Goal: Register for event/course

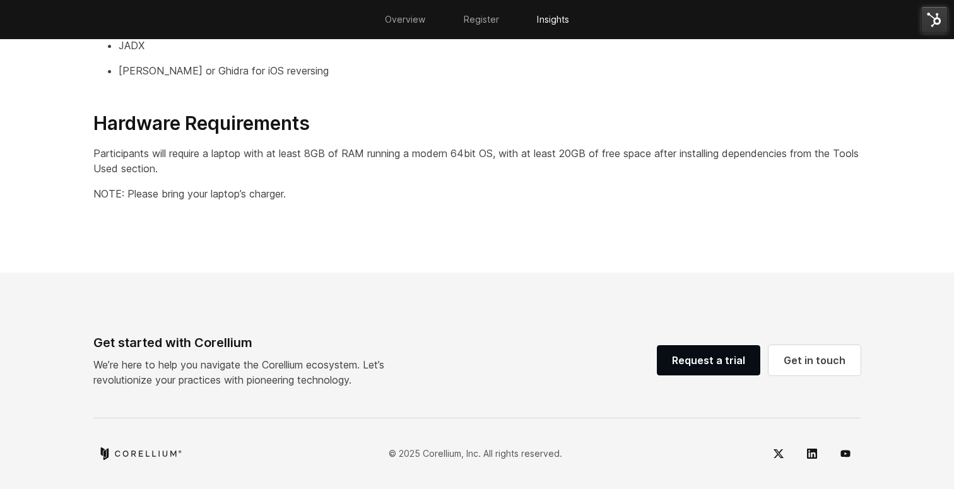
scroll to position [2091, 0]
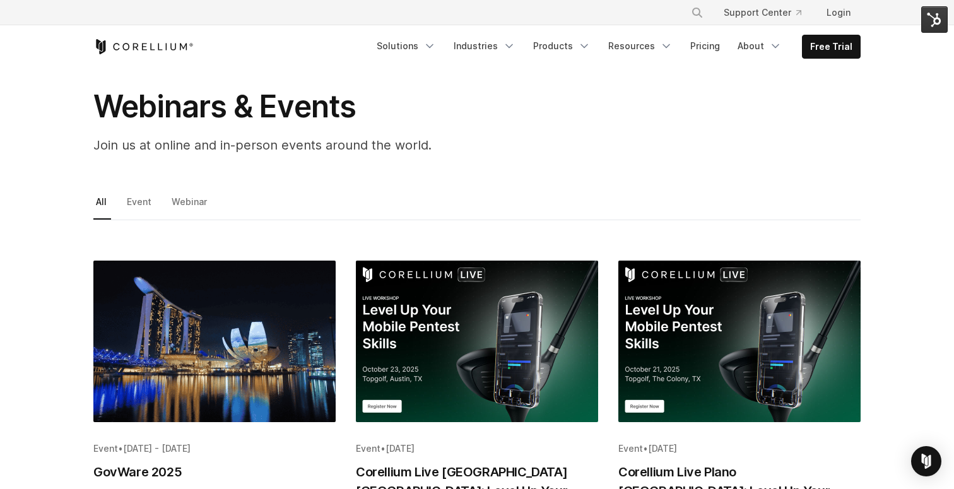
click at [487, 320] on img "Blog post summary: Corellium Live Austin TX: Level Up Your Mobile Pentest Skills" at bounding box center [477, 342] width 242 height 162
click at [702, 314] on img "Blog post summary: Corellium Live Plano TX: Level Up Your Mobile Pentest Skills" at bounding box center [739, 342] width 242 height 162
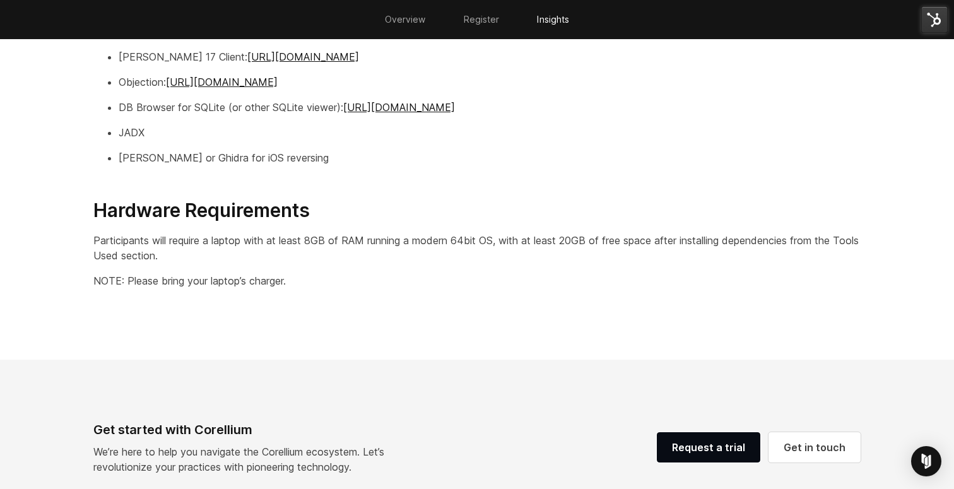
scroll to position [2091, 0]
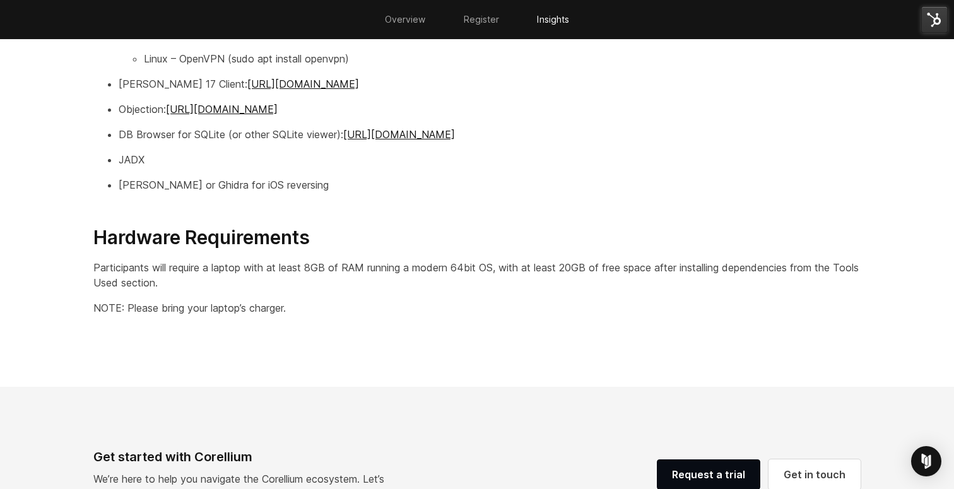
scroll to position [1961, 0]
